Goal: Transaction & Acquisition: Obtain resource

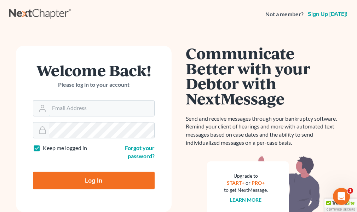
type input "attybenkoski@mindspring.com"
click at [43, 147] on label "Keep me logged in" at bounding box center [65, 148] width 44 height 8
click at [46, 147] on input "Keep me logged in" at bounding box center [48, 146] width 5 height 5
checkbox input "false"
click at [85, 180] on input "Log In" at bounding box center [94, 181] width 122 height 18
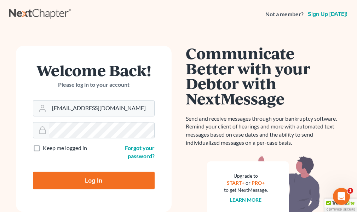
type input "Thinking..."
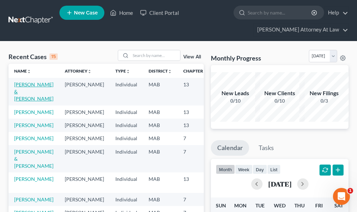
click at [23, 88] on link "[PERSON_NAME] & [PERSON_NAME]" at bounding box center [33, 91] width 39 height 20
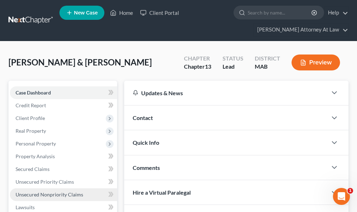
click at [39, 193] on span "Unsecured Nonpriority Claims" at bounding box center [50, 194] width 68 height 6
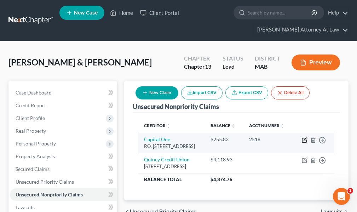
click at [305, 143] on icon "button" at bounding box center [305, 140] width 6 height 6
select select "46"
select select "1"
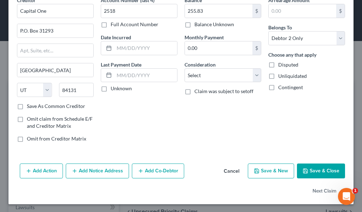
scroll to position [37, 0]
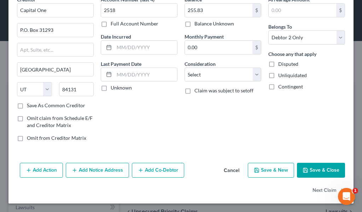
click at [95, 170] on button "Add Notice Address" at bounding box center [97, 170] width 63 height 15
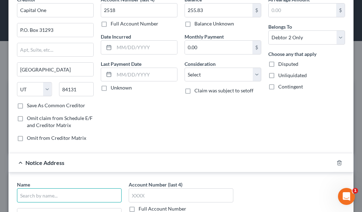
click at [48, 197] on input "text" at bounding box center [69, 195] width 105 height 14
type input "Capital One"
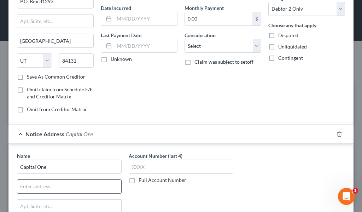
scroll to position [82, 0]
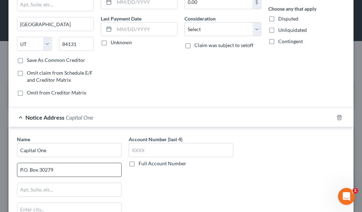
type input "P.O. Box 30279"
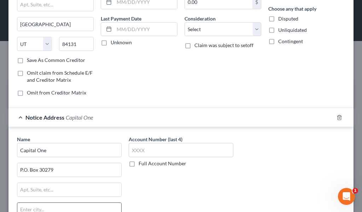
scroll to position [86, 0]
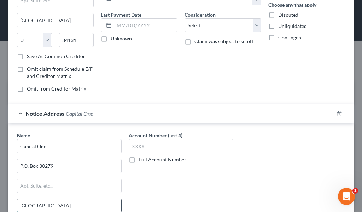
type input "[GEOGRAPHIC_DATA]"
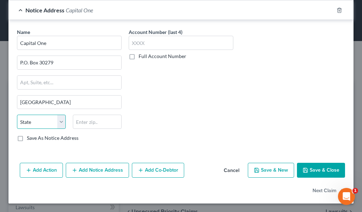
click at [38, 126] on select "State [US_STATE] AK AR AZ CA CO CT DE DC [GEOGRAPHIC_DATA] [GEOGRAPHIC_DATA] GU…" at bounding box center [41, 122] width 49 height 14
select select "46"
click at [17, 115] on select "State [US_STATE] AK AR AZ CA CO CT DE DC [GEOGRAPHIC_DATA] [GEOGRAPHIC_DATA] GU…" at bounding box center [41, 122] width 49 height 14
click at [83, 122] on input "text" at bounding box center [97, 122] width 49 height 14
type input "84130"
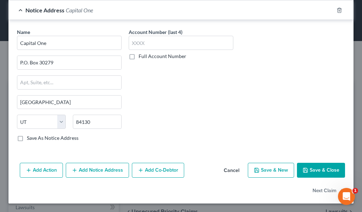
click at [304, 168] on button "Save & Close" at bounding box center [321, 170] width 48 height 15
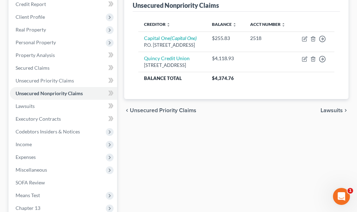
scroll to position [106, 0]
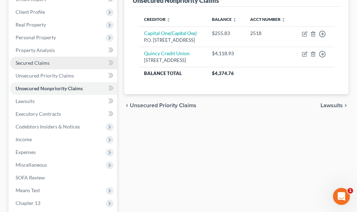
click at [39, 64] on span "Secured Claims" at bounding box center [33, 63] width 34 height 6
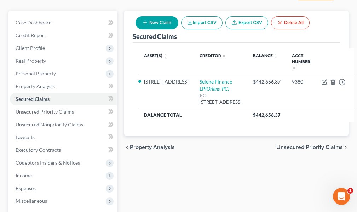
scroll to position [71, 0]
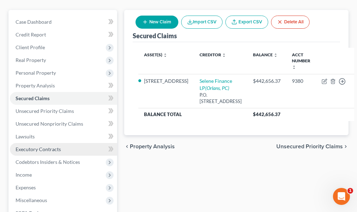
click at [53, 149] on span "Executory Contracts" at bounding box center [38, 149] width 45 height 6
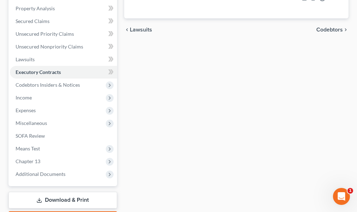
scroll to position [168, 0]
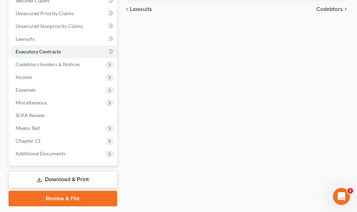
click at [67, 180] on link "Download & Print" at bounding box center [62, 179] width 109 height 17
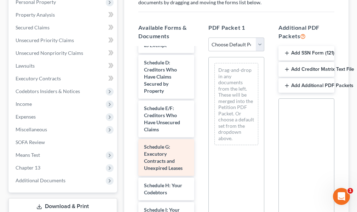
scroll to position [106, 0]
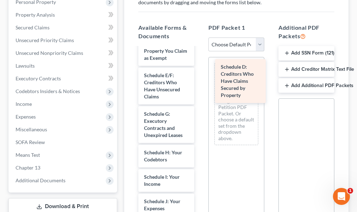
drag, startPoint x: 161, startPoint y: 83, endPoint x: 237, endPoint y: 75, distance: 77.2
click at [200, 75] on div "Schedule D: Creditors Who Have Claims Secured by Property Voluntary Petition fo…" at bounding box center [166, 193] width 67 height 502
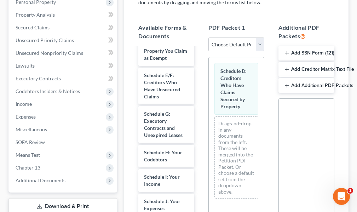
scroll to position [177, 0]
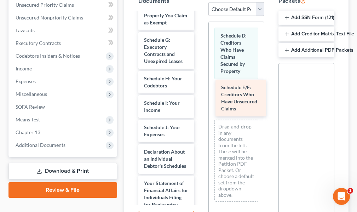
drag, startPoint x: 159, startPoint y: 47, endPoint x: 236, endPoint y: 95, distance: 90.5
click at [200, 95] on div "Schedule E/F: Creditors Who Have Unsecured Claims Voluntary Petition for Indivi…" at bounding box center [166, 137] width 67 height 463
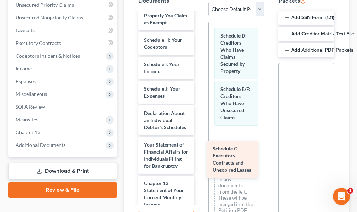
drag, startPoint x: 151, startPoint y: 50, endPoint x: 220, endPoint y: 158, distance: 128.5
click at [200, 158] on div "Schedule G: Executory Contracts and Unexpired Leases Voluntary Petition for Ind…" at bounding box center [166, 118] width 67 height 425
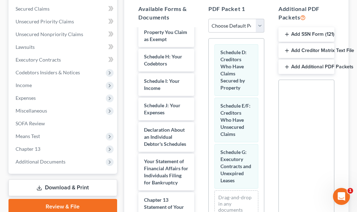
scroll to position [149, 0]
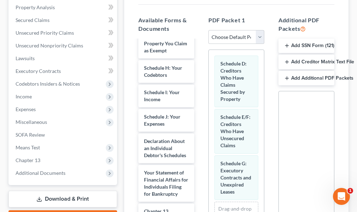
click at [308, 61] on button "Add Creditor Matrix Text File" at bounding box center [306, 61] width 56 height 15
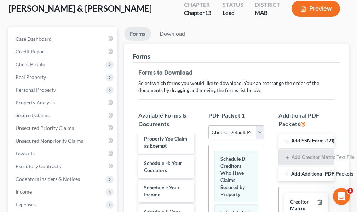
scroll to position [30, 0]
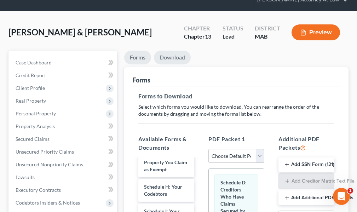
click at [175, 56] on link "Download" at bounding box center [172, 58] width 37 height 14
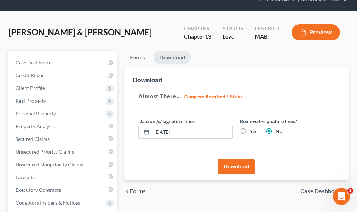
click at [250, 131] on label "Yes" at bounding box center [253, 131] width 7 height 7
click at [253, 131] on input "Yes" at bounding box center [255, 130] width 5 height 5
radio input "true"
radio input "false"
click at [146, 133] on icon at bounding box center [147, 132] width 6 height 6
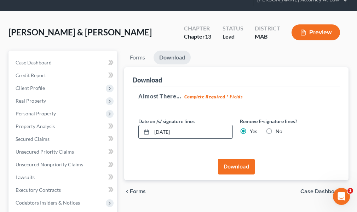
click at [146, 131] on line at bounding box center [146, 131] width 4 height 0
click at [181, 131] on input "[DATE]" at bounding box center [192, 131] width 81 height 13
click at [167, 129] on input "[DATE]" at bounding box center [192, 131] width 81 height 13
type input "[DATE]"
click at [235, 165] on button "Download" at bounding box center [236, 167] width 37 height 16
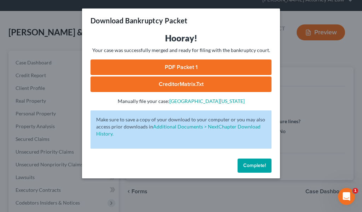
drag, startPoint x: 227, startPoint y: 37, endPoint x: 300, endPoint y: 105, distance: 99.1
click at [300, 108] on div "Download Bankruptcy Packet Hooray! Your case was successfully merged and ready …" at bounding box center [181, 106] width 362 height 212
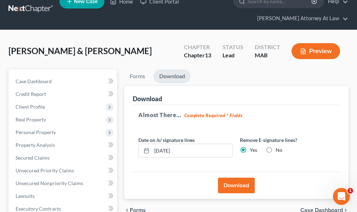
scroll to position [0, 0]
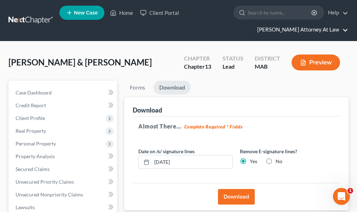
click at [346, 30] on link "[PERSON_NAME] Attorney At Law" at bounding box center [301, 29] width 94 height 13
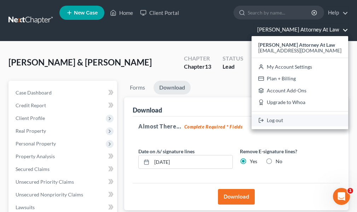
click at [281, 119] on link "Log out" at bounding box center [299, 120] width 97 height 12
